Goal: Book appointment/travel/reservation

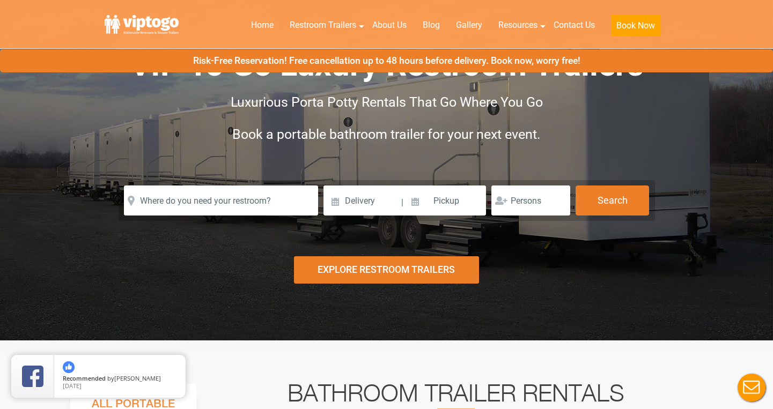
scroll to position [62, 0]
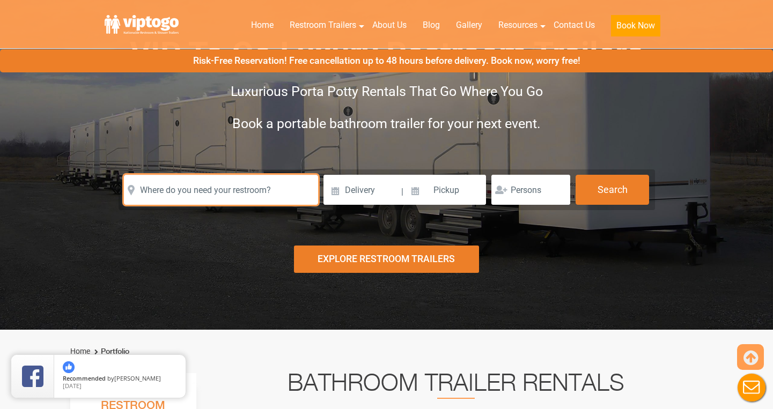
click at [277, 189] on input "text" at bounding box center [221, 190] width 194 height 30
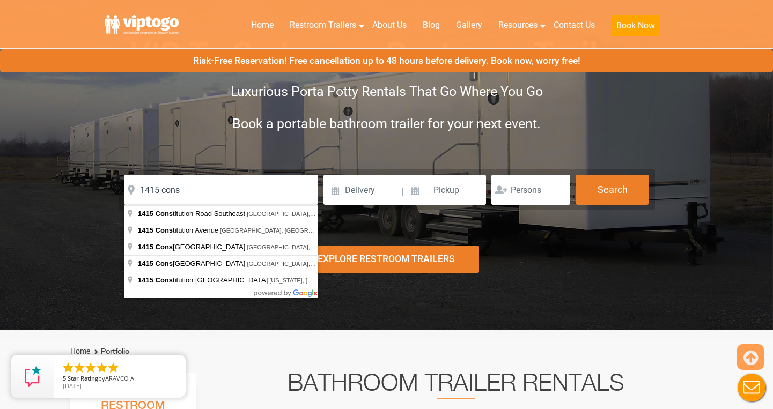
type input "[STREET_ADDRESS]"
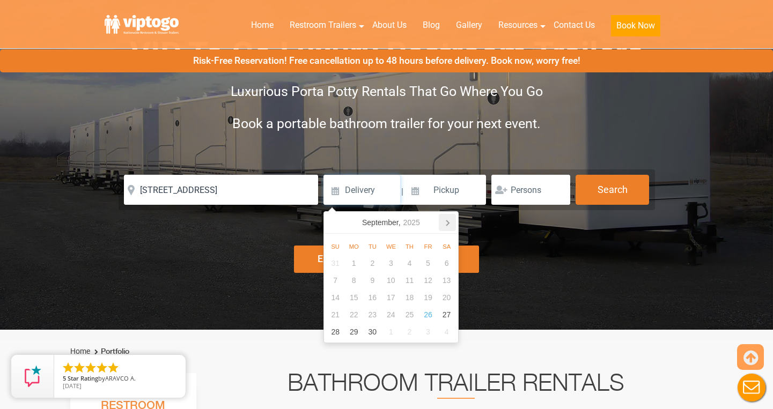
click at [441, 223] on icon at bounding box center [447, 222] width 17 height 17
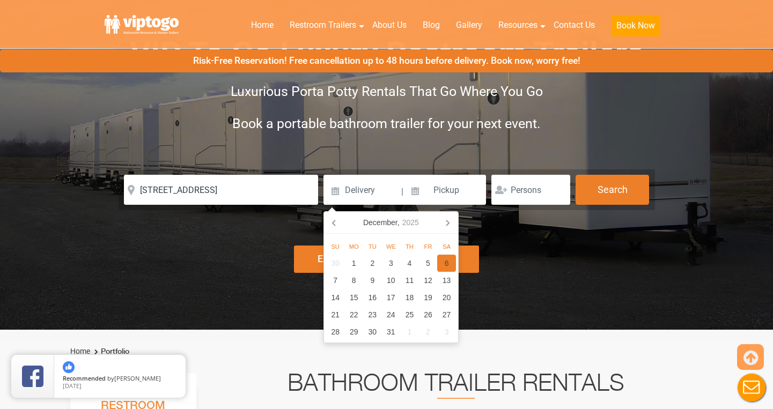
click at [444, 261] on div "6" at bounding box center [446, 263] width 19 height 17
type input "[DATE]"
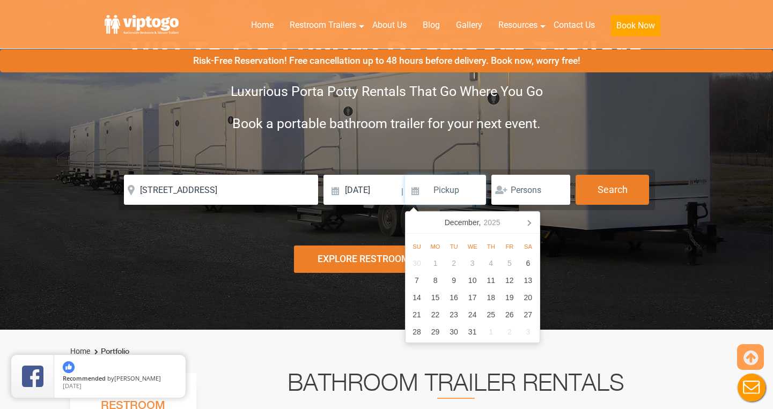
click at [443, 192] on input at bounding box center [446, 190] width 82 height 30
click at [421, 278] on div "7" at bounding box center [417, 280] width 19 height 17
type input "[DATE]"
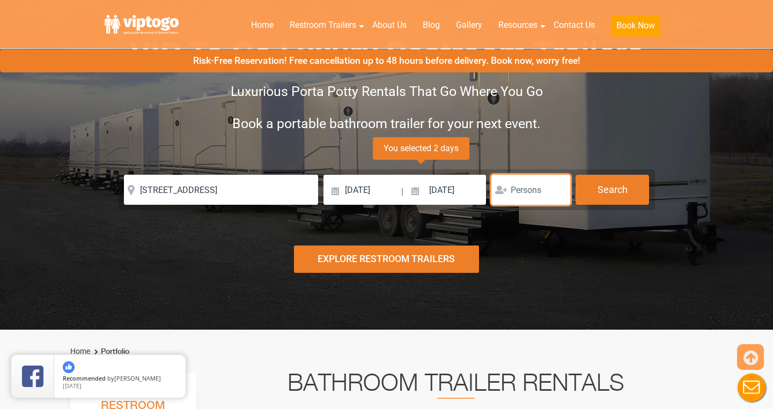
click at [524, 181] on input "number" at bounding box center [530, 190] width 79 height 30
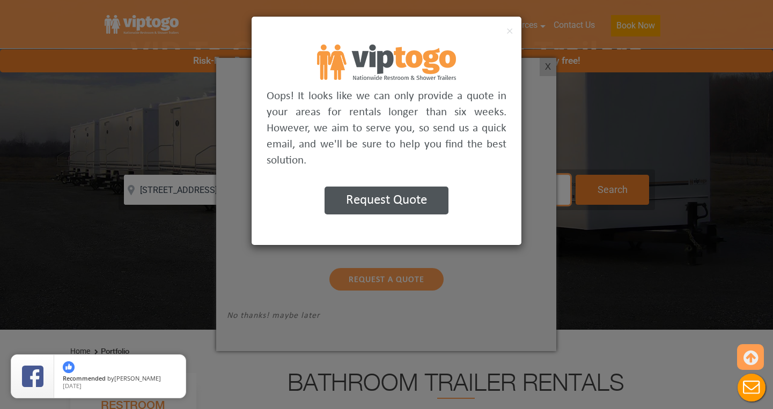
type input "1"
